Goal: Ask a question

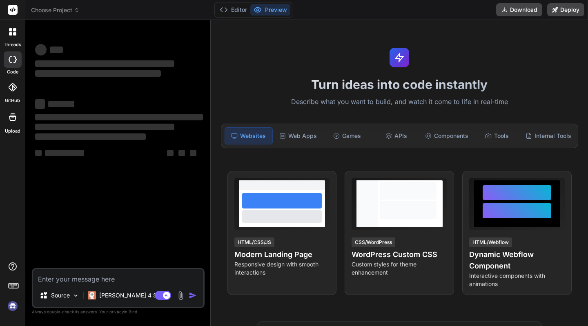
click at [100, 278] on textarea at bounding box center [118, 277] width 170 height 15
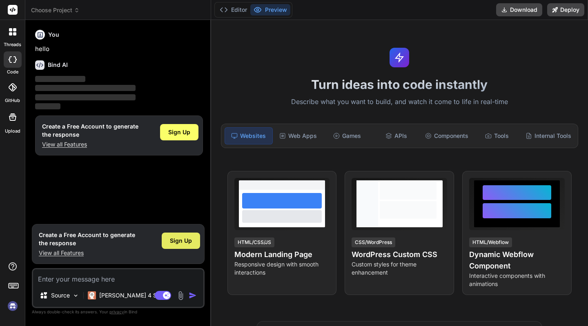
click at [185, 240] on span "Sign Up" at bounding box center [181, 241] width 22 height 8
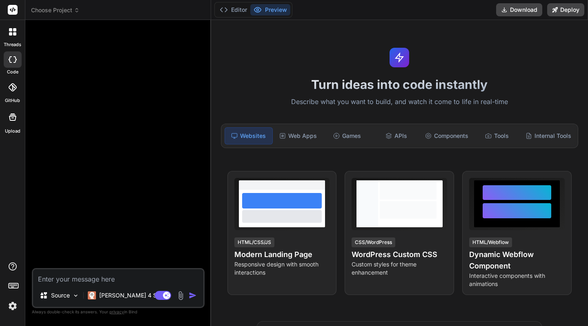
type textarea "x"
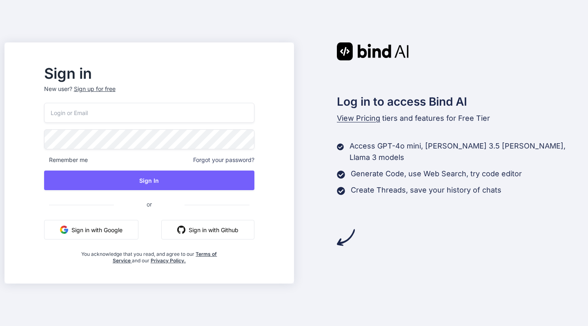
click at [96, 113] on input "email" at bounding box center [149, 113] width 210 height 20
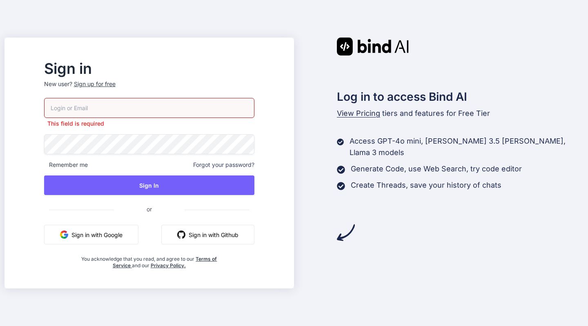
click at [113, 235] on button "Sign in with Google" at bounding box center [91, 235] width 94 height 20
click at [112, 234] on button "Sign in with Google" at bounding box center [91, 235] width 94 height 20
click at [143, 130] on div "This field is required Remember me Forgot your password? Sign In or Sign in wit…" at bounding box center [149, 183] width 210 height 171
click at [210, 234] on button "Sign in with Github" at bounding box center [207, 235] width 93 height 20
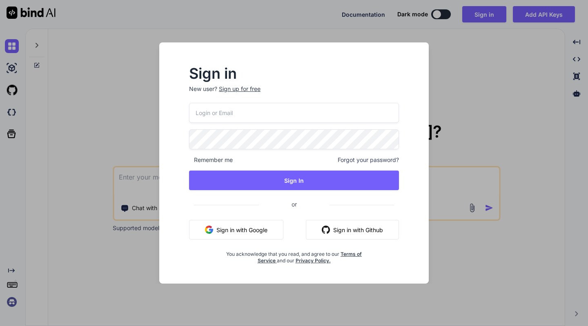
type textarea "x"
click at [221, 112] on input "email" at bounding box center [294, 113] width 211 height 20
type input "[PERSON_NAME][EMAIL_ADDRESS][DOMAIN_NAME]"
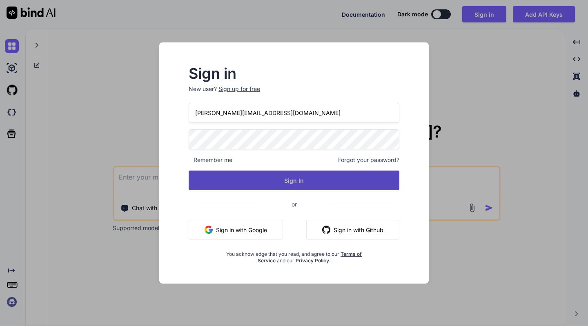
click at [270, 179] on button "Sign In" at bounding box center [294, 181] width 211 height 20
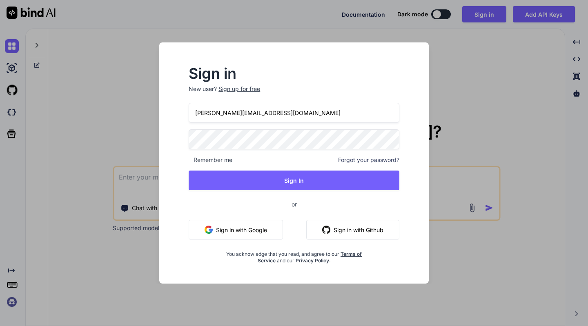
click at [130, 186] on div "Sign in New user? Sign up for free [PERSON_NAME][EMAIL_ADDRESS][DOMAIN_NAME] Re…" at bounding box center [294, 163] width 588 height 326
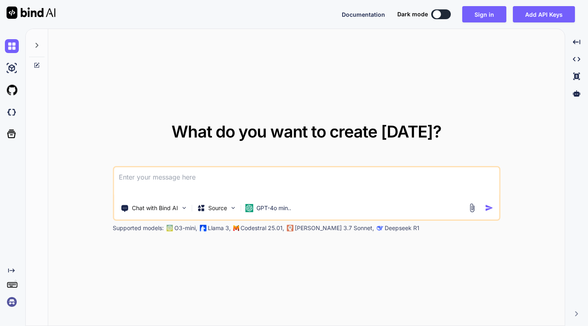
click at [143, 177] on textarea at bounding box center [306, 182] width 385 height 30
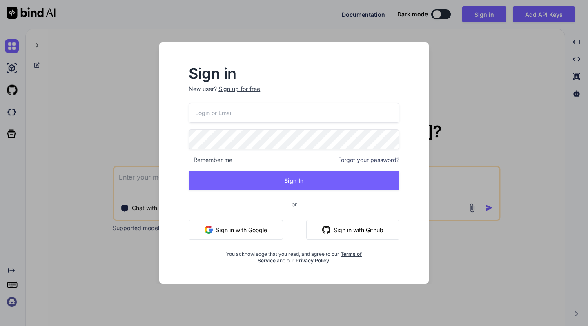
click at [247, 229] on button "Sign in with Google" at bounding box center [236, 230] width 94 height 20
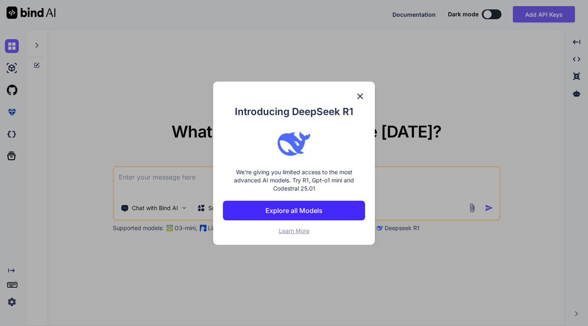
click at [366, 96] on div "Introducing DeepSeek R1 We're giving you limited access to the most advanced AI…" at bounding box center [294, 163] width 162 height 163
click at [363, 96] on img at bounding box center [360, 97] width 10 height 10
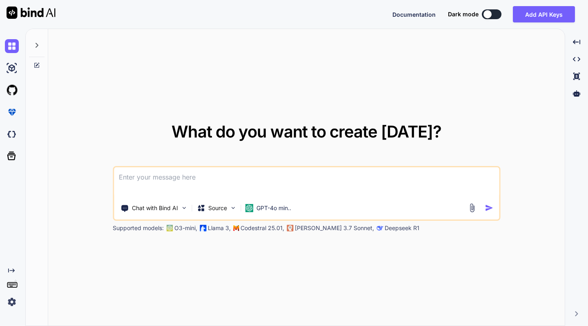
click at [144, 179] on textarea at bounding box center [306, 182] width 385 height 30
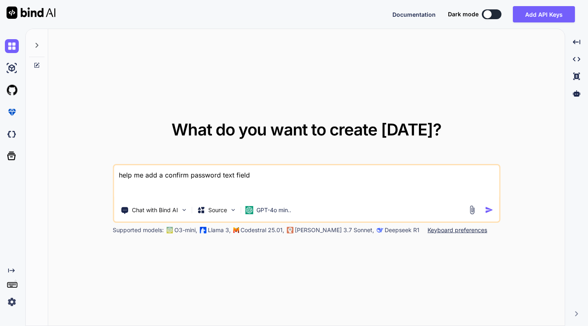
paste textarea "import tw from "@/lib/tailwind"; import Button from "@/src/components/Button"; …"
type textarea "help me add a confirm password text field import tw from "@/lib/tailwind"; impo…"
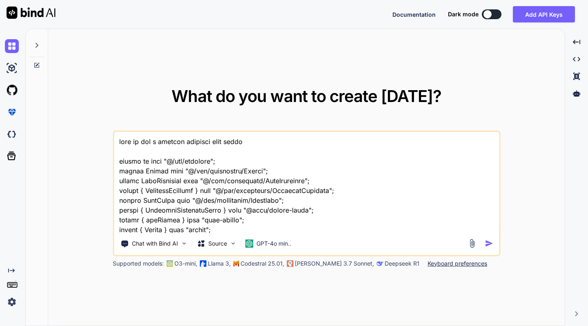
scroll to position [1363, 0]
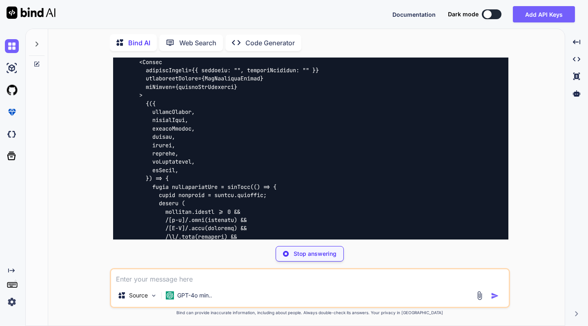
scroll to position [524, 0]
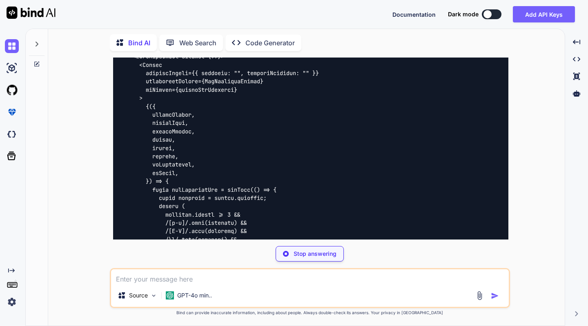
click at [203, 169] on div "import tw from "@/lib/tailwind" ; import Button from "@/src/components/Button" …" at bounding box center [310, 293] width 395 height 779
click at [202, 166] on div "import tw from "@/lib/tailwind" ; import Button from "@/src/components/Button" …" at bounding box center [310, 314] width 395 height 821
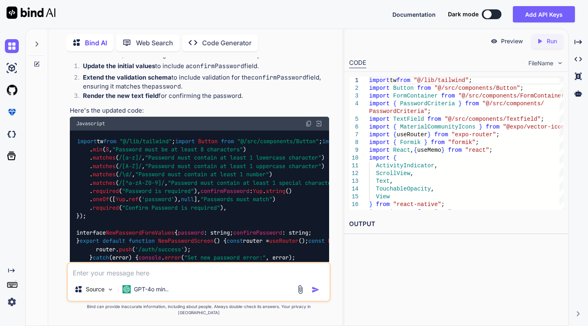
scroll to position [444, 0]
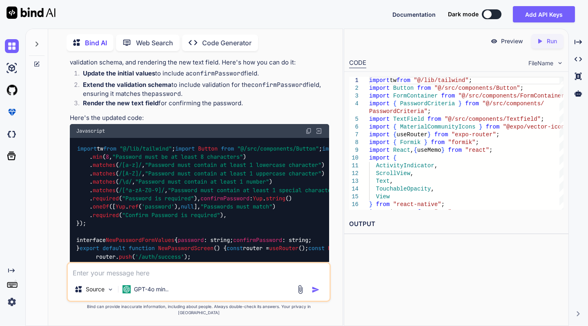
click at [308, 128] on img at bounding box center [309, 131] width 7 height 7
